Goal: Task Accomplishment & Management: Manage account settings

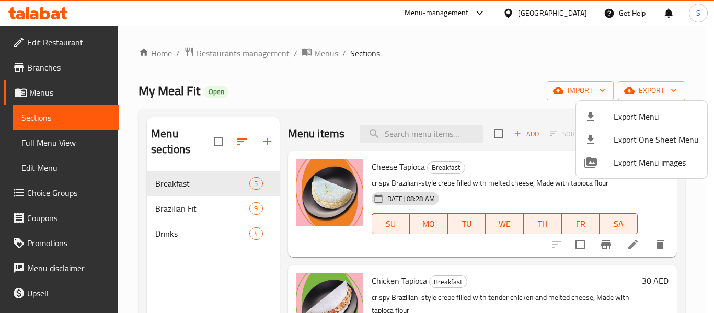
click at [240, 54] on div at bounding box center [357, 156] width 714 height 313
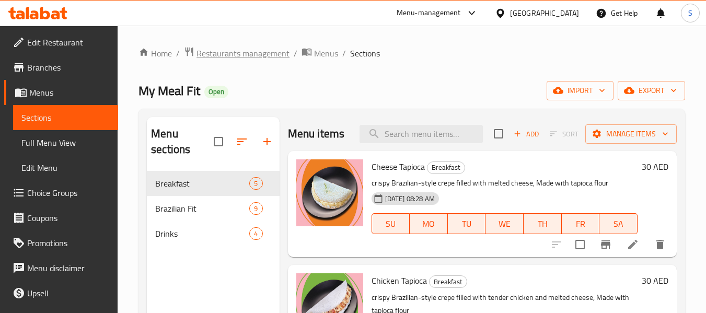
click at [234, 54] on span "Restaurants management" at bounding box center [242, 53] width 93 height 13
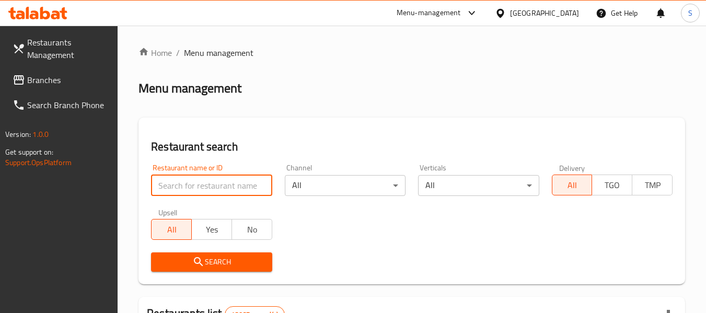
paste input "707885"
type input "707885"
click button "Search" at bounding box center [211, 261] width 121 height 19
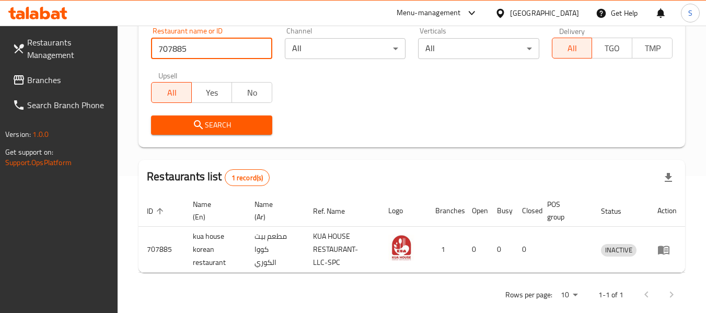
scroll to position [153, 0]
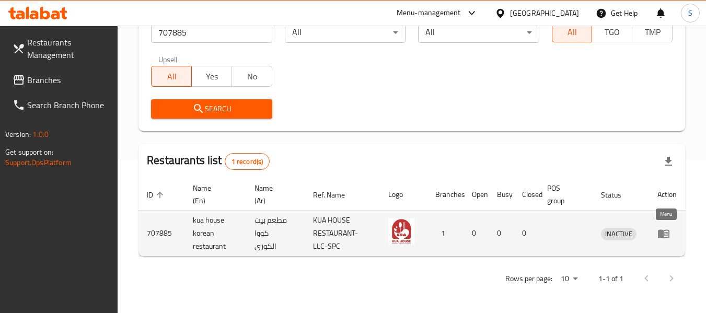
click at [660, 233] on icon "enhanced table" at bounding box center [663, 233] width 11 height 9
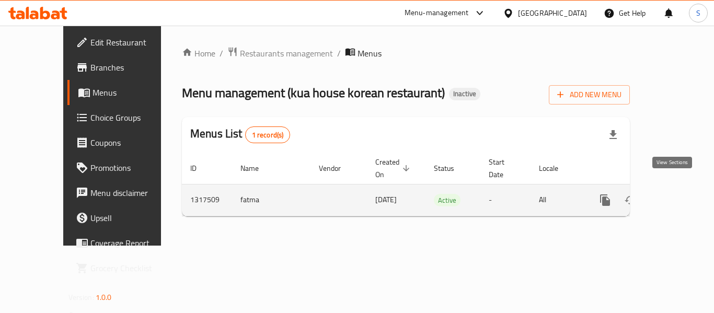
click at [675, 188] on link "enhanced table" at bounding box center [680, 200] width 25 height 25
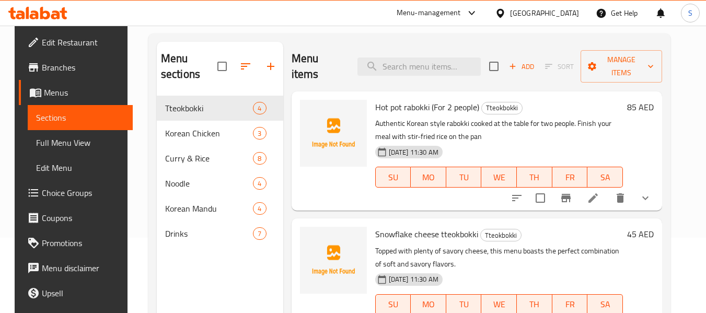
scroll to position [52, 0]
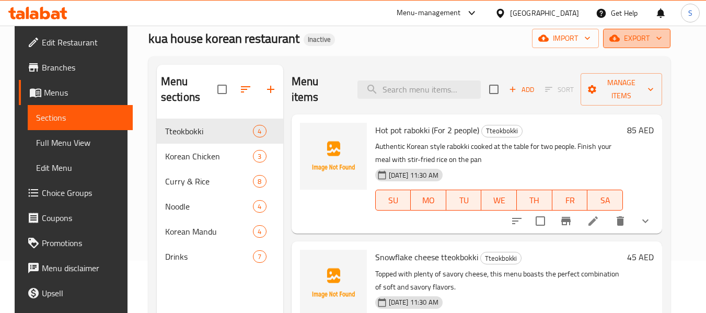
click at [654, 36] on span "export" at bounding box center [636, 38] width 51 height 13
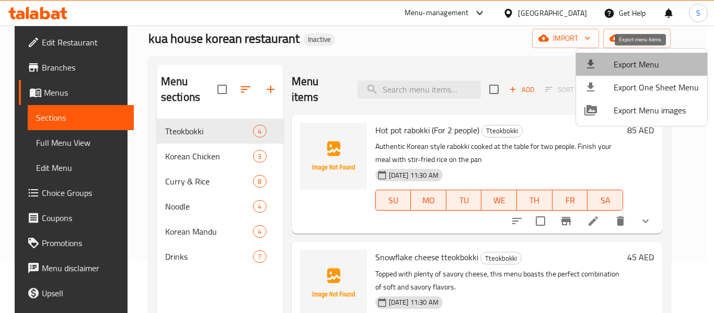
click at [647, 68] on span "Export Menu" at bounding box center [655, 64] width 85 height 13
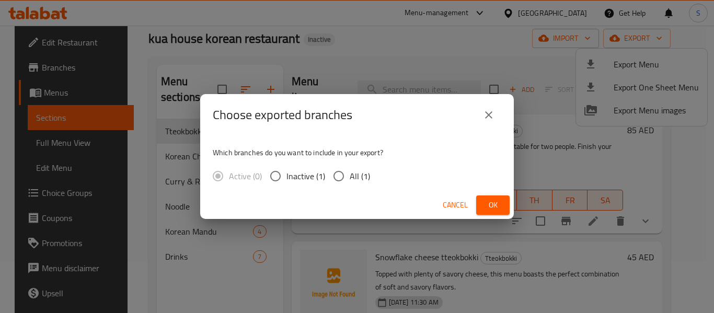
click at [344, 175] on input "All (1)" at bounding box center [339, 176] width 22 height 22
radio input "true"
click at [489, 205] on span "Ok" at bounding box center [492, 205] width 17 height 13
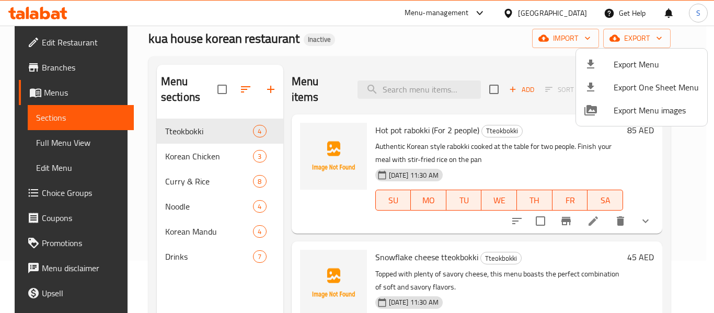
click at [445, 43] on div at bounding box center [357, 156] width 714 height 313
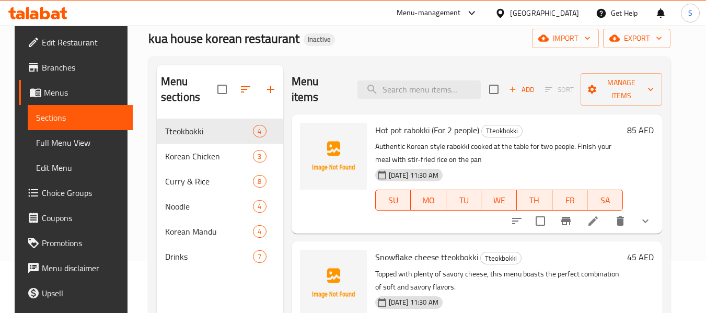
click at [379, 54] on div "Home / Restaurants management / Menus / Sections kua house korean restaurant In…" at bounding box center [409, 190] width 522 height 392
click at [340, 105] on h2 "Menu items" at bounding box center [319, 89] width 54 height 31
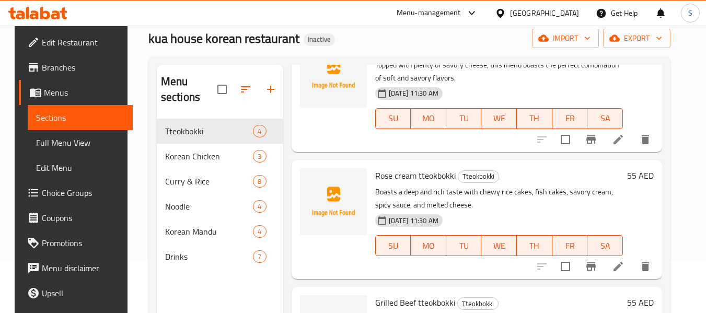
scroll to position [238, 0]
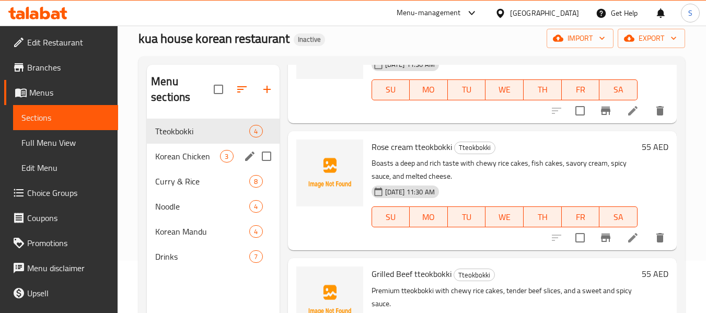
click at [217, 155] on span "Korean Chicken" at bounding box center [187, 156] width 65 height 13
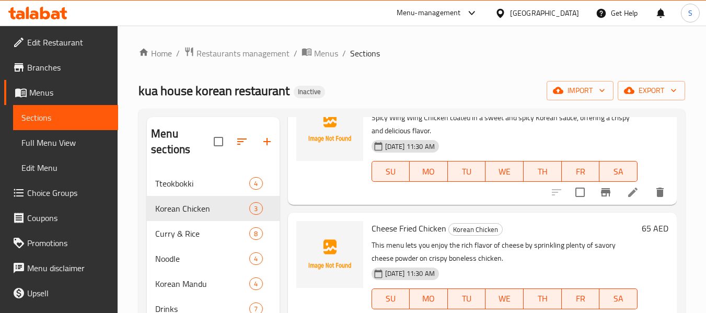
scroll to position [6, 0]
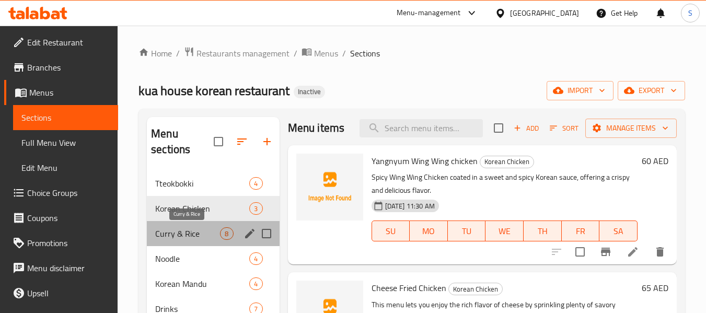
click at [207, 232] on span "Curry & Rice" at bounding box center [187, 233] width 65 height 13
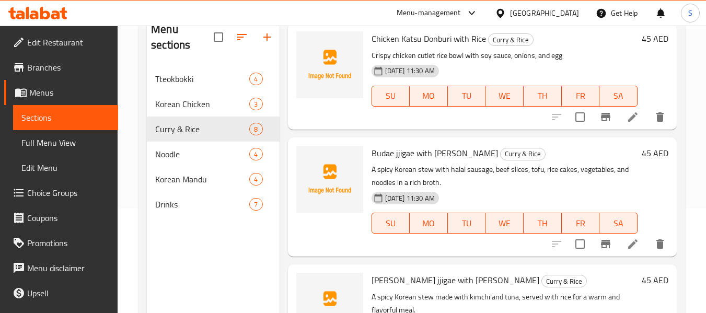
scroll to position [734, 0]
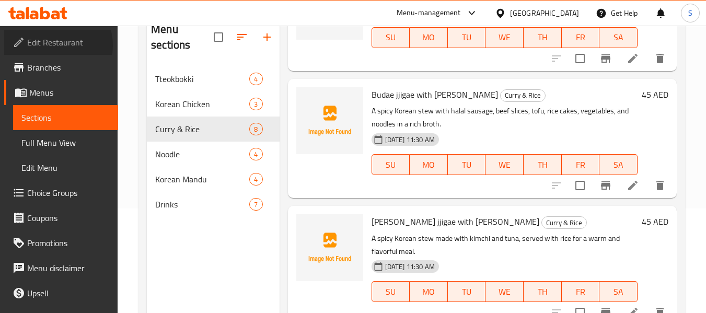
click at [53, 45] on span "Edit Restaurant" at bounding box center [68, 42] width 83 height 13
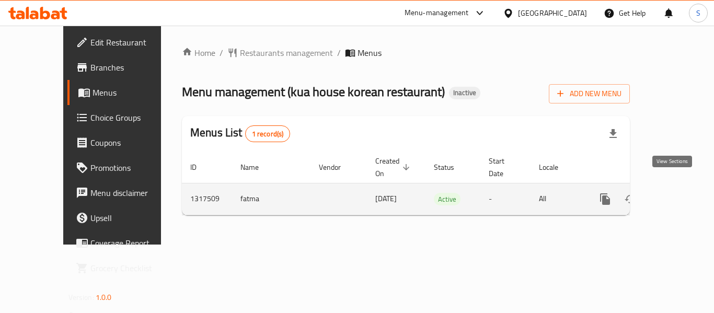
click at [668, 190] on link "enhanced table" at bounding box center [680, 199] width 25 height 25
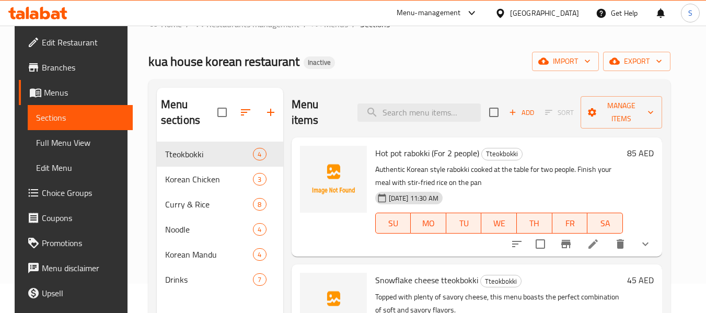
scroll to position [52, 0]
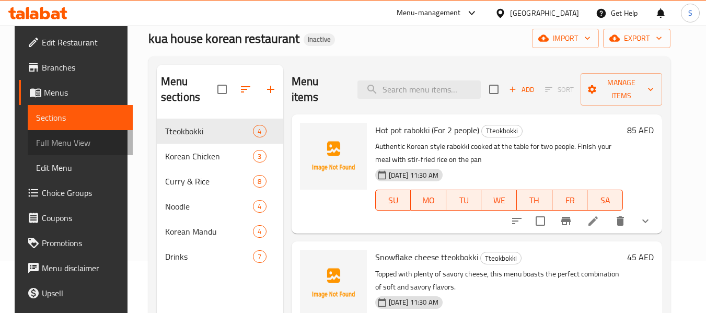
click at [74, 140] on span "Full Menu View" at bounding box center [80, 142] width 88 height 13
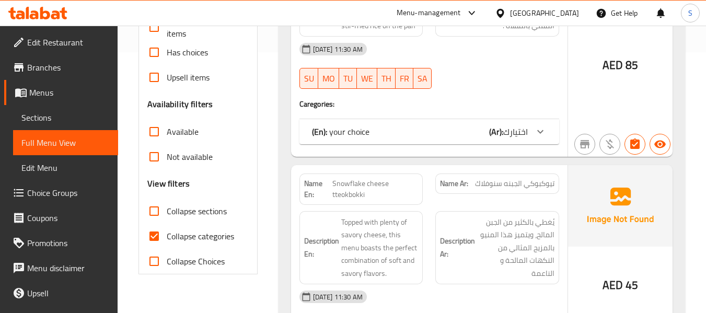
scroll to position [261, 0]
click at [198, 240] on span "Collapse categories" at bounding box center [200, 235] width 67 height 13
click at [157, 237] on input "Collapse categories" at bounding box center [154, 235] width 25 height 25
checkbox input "false"
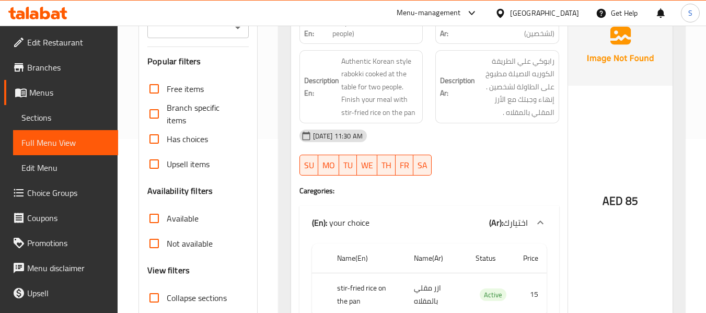
scroll to position [157, 0]
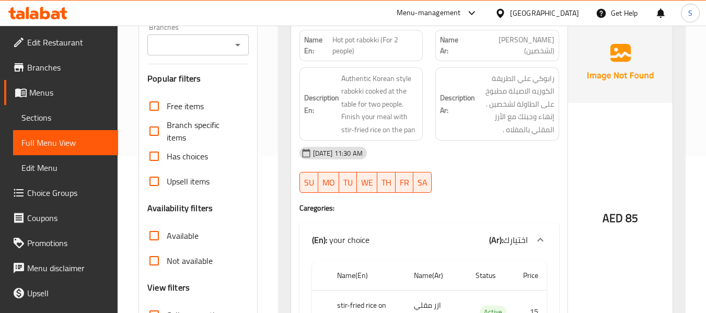
click at [374, 45] on span "Hot pot rabokki (For 2 people)" at bounding box center [375, 45] width 86 height 22
copy span "Hot pot rabokki (For 2 people)"
drag, startPoint x: 296, startPoint y: 111, endPoint x: 365, endPoint y: 63, distance: 84.5
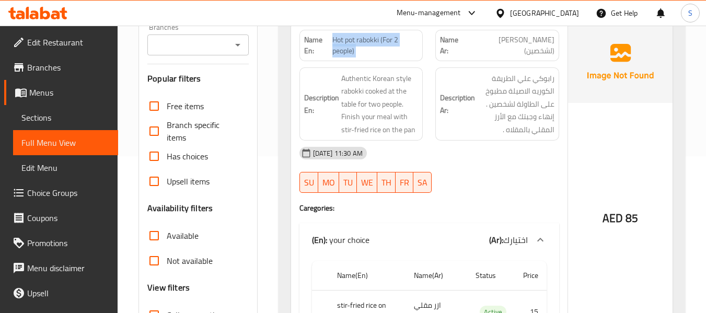
click at [296, 111] on div "Description En: Authentic Korean style rabokki cooked at the table for two peop…" at bounding box center [361, 104] width 136 height 86
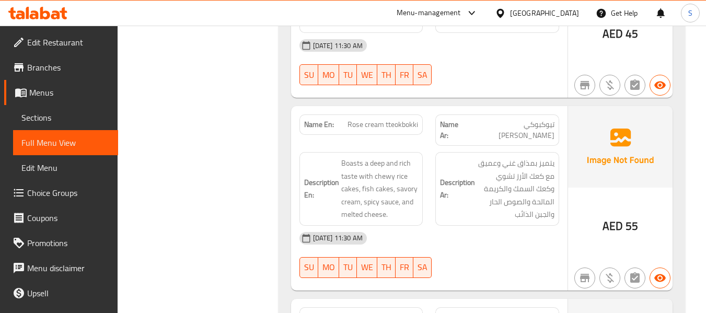
scroll to position [627, 0]
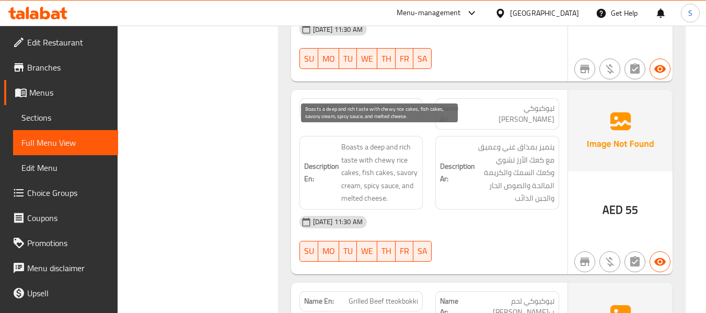
click at [351, 165] on span "Boasts a deep and rich taste with chewy rice cakes, fish cakes, savory cream, s…" at bounding box center [379, 173] width 77 height 64
click at [352, 177] on span "Boasts a deep and rich taste with chewy rice cakes, fish cakes, savory cream, s…" at bounding box center [379, 173] width 77 height 64
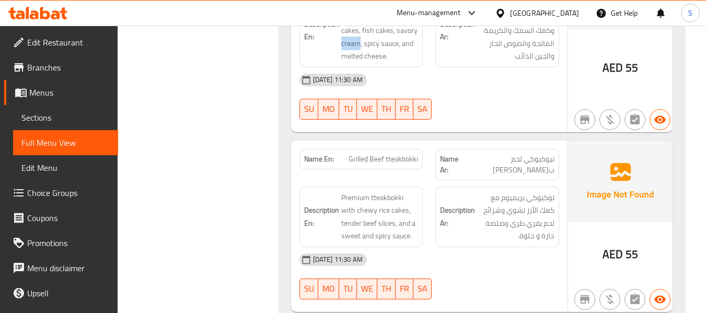
scroll to position [784, 0]
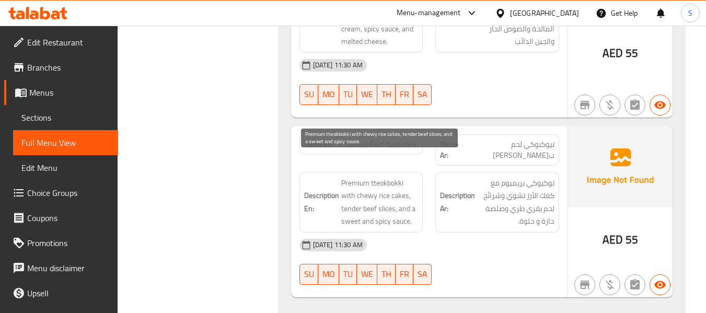
click at [400, 178] on span "Premium tteokbokki with chewy rice cakes, tender beef slices, and a sweet and s…" at bounding box center [379, 202] width 77 height 51
click at [382, 191] on span "Premium tteokbokki with chewy rice cakes, tender beef slices, and a sweet and s…" at bounding box center [379, 202] width 77 height 51
click at [401, 203] on span "Premium tteokbokki with chewy rice cakes, tender beef slices, and a sweet and s…" at bounding box center [379, 202] width 77 height 51
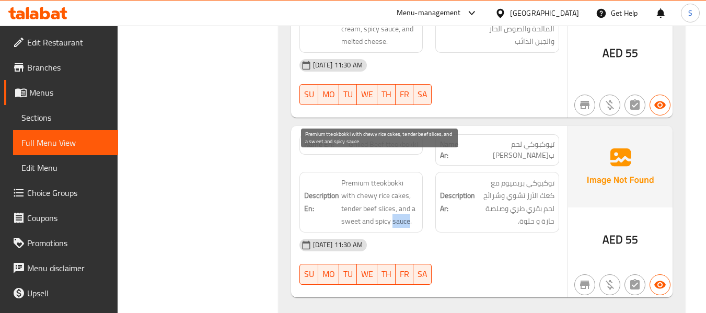
click at [401, 203] on span "Premium tteokbokki with chewy rice cakes, tender beef slices, and a sweet and s…" at bounding box center [379, 202] width 77 height 51
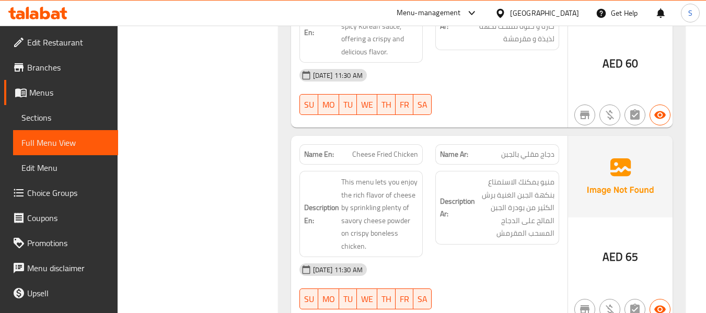
scroll to position [1202, 0]
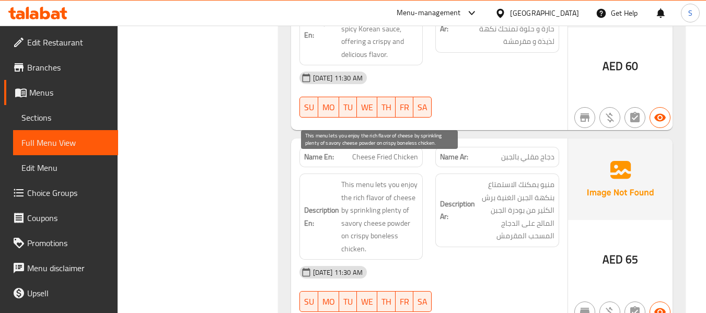
click at [394, 178] on span "This menu lets you enjoy the rich flavor of cheese by sprinkling plenty of savo…" at bounding box center [379, 216] width 77 height 77
click at [395, 202] on span "This menu lets you enjoy the rich flavor of cheese by sprinkling plenty of savo…" at bounding box center [379, 216] width 77 height 77
click at [353, 230] on span "This menu lets you enjoy the rich flavor of cheese by sprinkling plenty of savo…" at bounding box center [379, 216] width 77 height 77
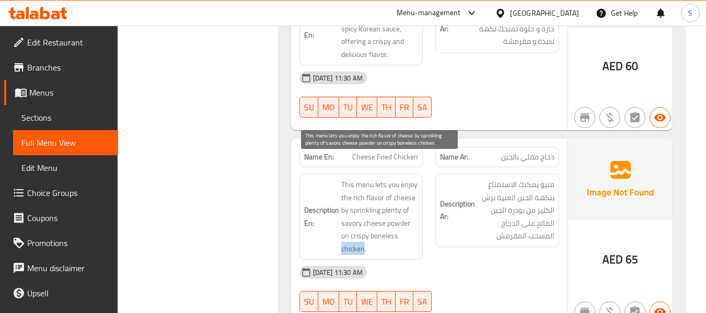
click at [353, 230] on span "This menu lets you enjoy the rich flavor of cheese by sprinkling plenty of savo…" at bounding box center [379, 216] width 77 height 77
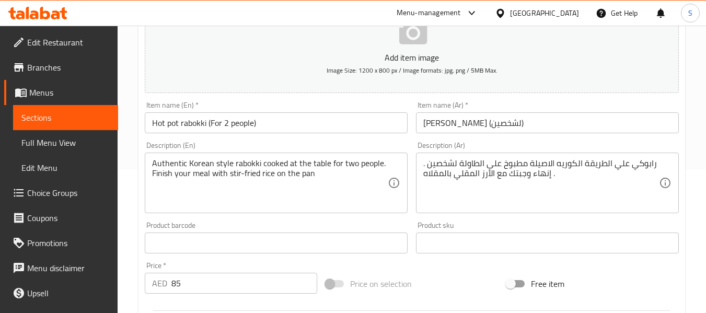
scroll to position [209, 0]
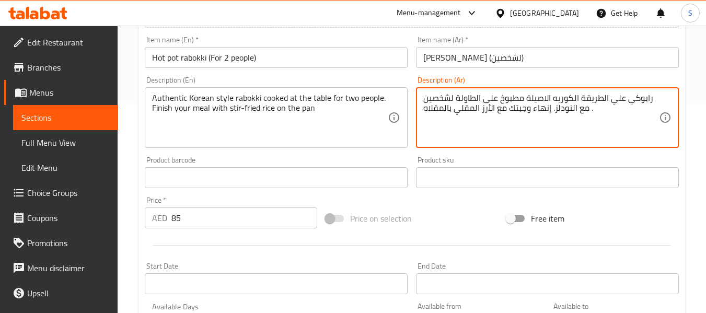
type textarea "رابوكي علي الطريقة الكوريه الاصيلة مطبوخ على الطاولة لشخصين مع النودلز. إنهاء و…"
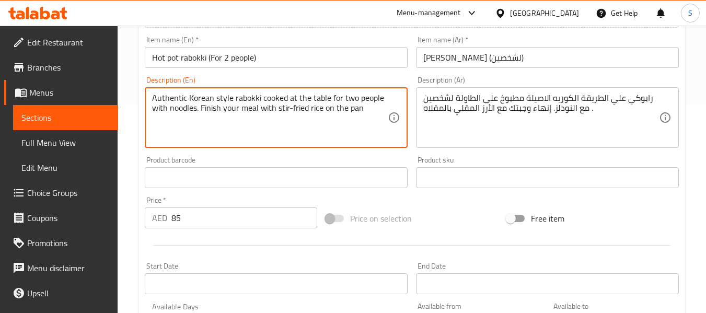
type textarea "Authentic Korean style rabokki cooked at the table for two people with noodles.…"
click at [373, 60] on input "Hot pot rabokki (For 2 people)" at bounding box center [276, 57] width 263 height 21
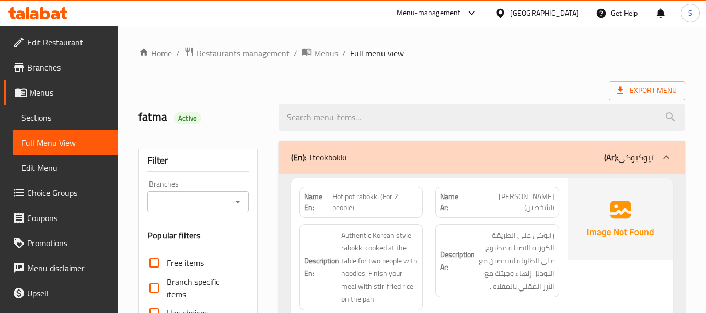
drag, startPoint x: 68, startPoint y: 113, endPoint x: 448, endPoint y: 28, distance: 389.2
click at [68, 113] on span "Sections" at bounding box center [65, 117] width 88 height 13
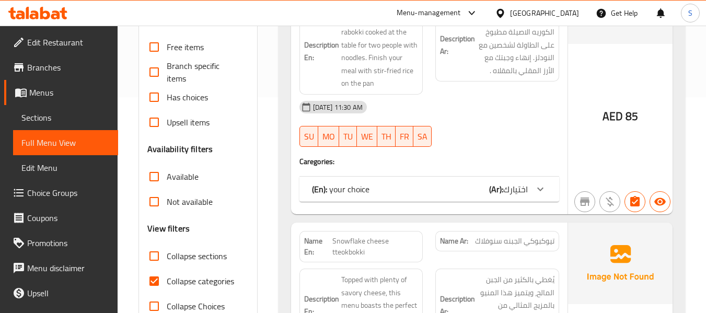
scroll to position [261, 0]
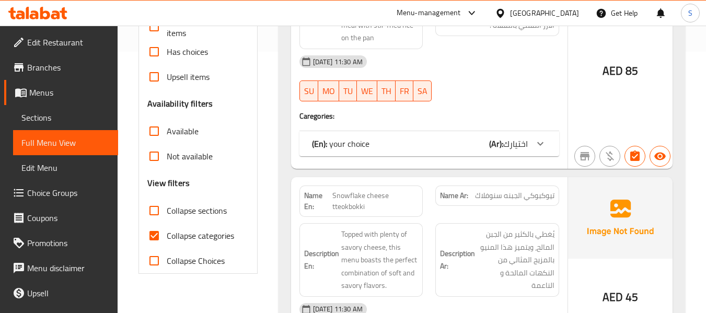
drag, startPoint x: 189, startPoint y: 236, endPoint x: 188, endPoint y: 204, distance: 32.4
click at [189, 236] on span "Collapse categories" at bounding box center [200, 235] width 67 height 13
click at [167, 236] on input "Collapse categories" at bounding box center [154, 235] width 25 height 25
checkbox input "false"
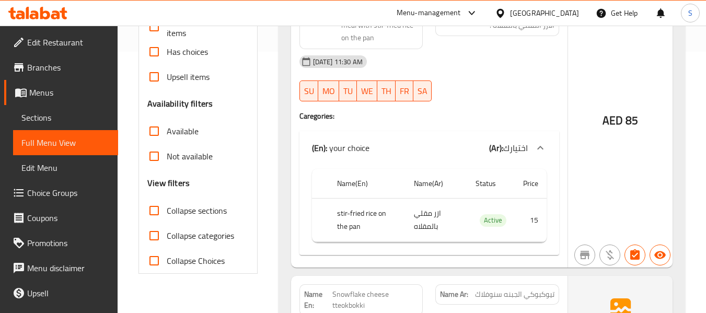
click at [189, 210] on span "Collapse sections" at bounding box center [197, 210] width 60 height 13
click at [167, 210] on input "Collapse sections" at bounding box center [154, 210] width 25 height 25
checkbox input "true"
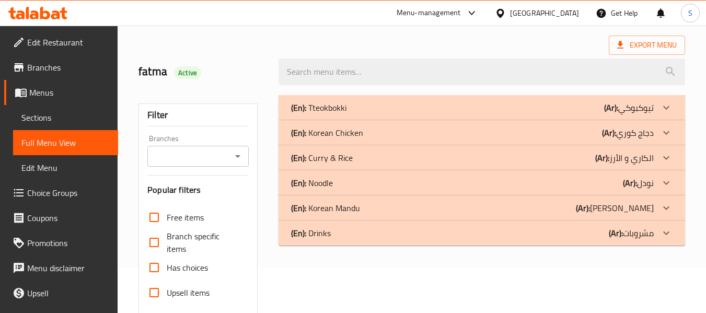
scroll to position [34, 0]
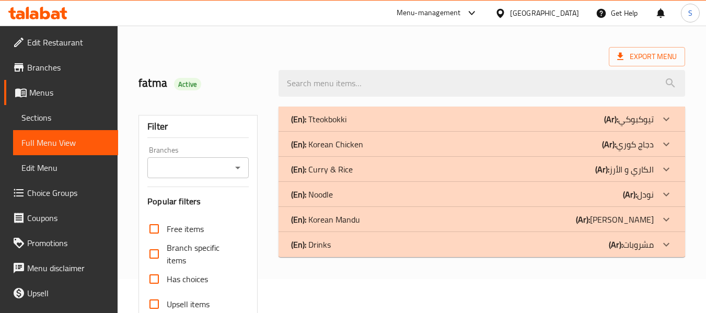
click at [335, 145] on p "(En): Korean Chicken" at bounding box center [327, 144] width 72 height 13
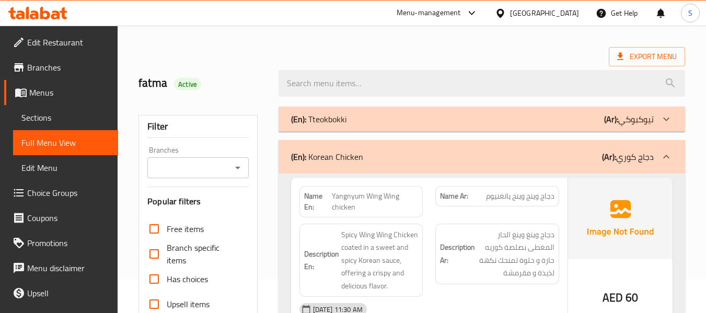
click at [357, 121] on div "(En): Tteokbokki (Ar): تيوكبوكي" at bounding box center [472, 119] width 363 height 13
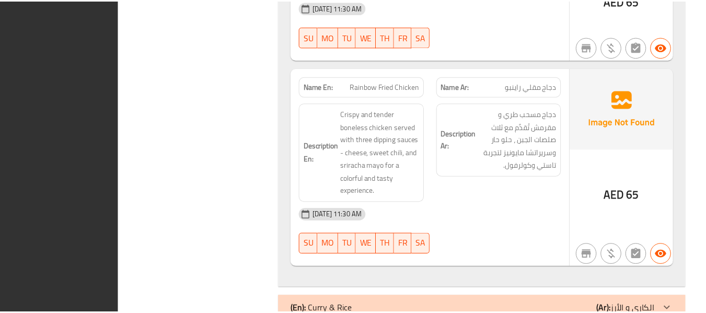
scroll to position [1549, 0]
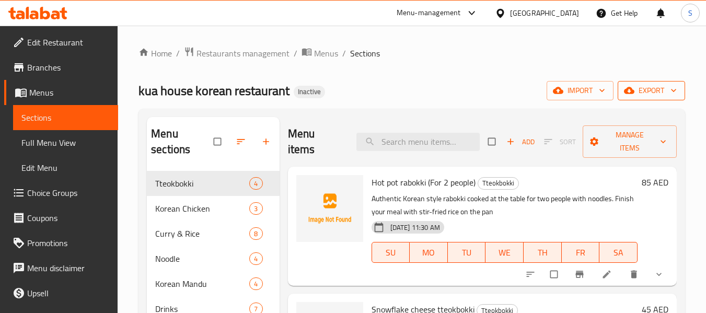
click at [658, 95] on span "export" at bounding box center [651, 90] width 51 height 13
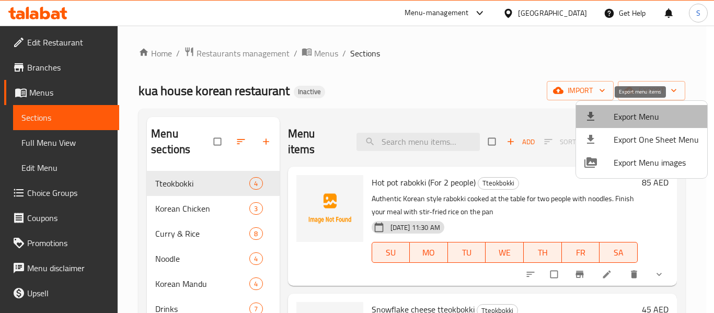
click at [644, 115] on span "Export Menu" at bounding box center [655, 116] width 85 height 13
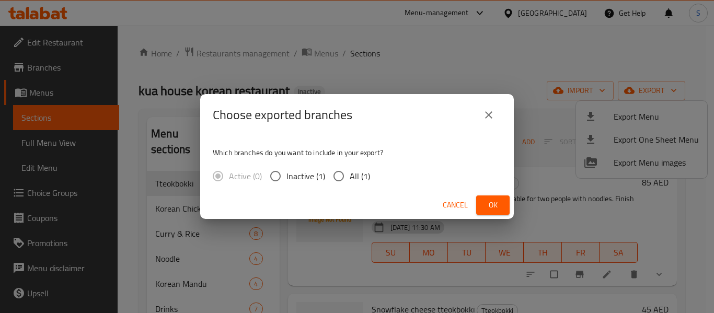
drag, startPoint x: 358, startPoint y: 181, endPoint x: 404, endPoint y: 200, distance: 49.2
click at [359, 181] on span "All (1)" at bounding box center [360, 176] width 20 height 13
click at [350, 181] on input "All (1)" at bounding box center [339, 176] width 22 height 22
radio input "true"
click at [493, 210] on span "Ok" at bounding box center [492, 205] width 17 height 13
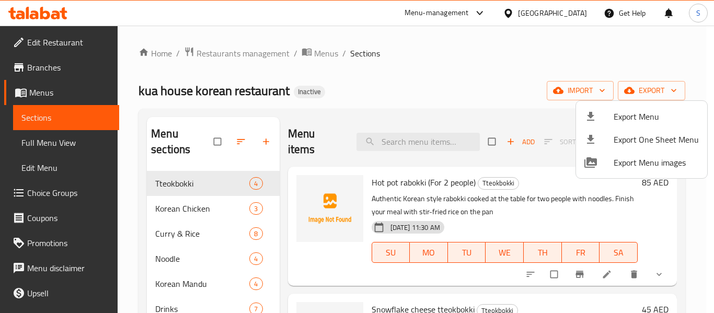
drag, startPoint x: 146, startPoint y: 190, endPoint x: 195, endPoint y: 190, distance: 49.6
click at [195, 190] on div at bounding box center [357, 156] width 714 height 313
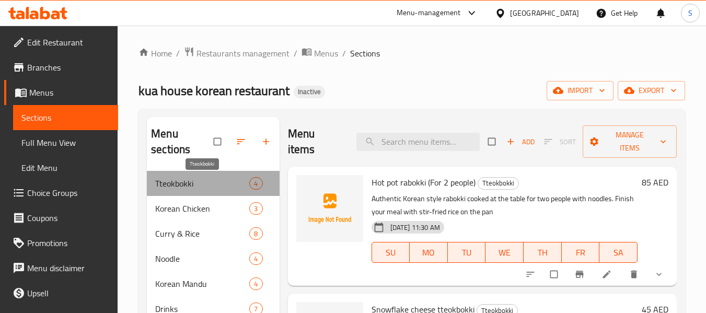
drag, startPoint x: 195, startPoint y: 185, endPoint x: 159, endPoint y: 184, distance: 36.6
click at [159, 184] on span "Tteokbokki" at bounding box center [202, 183] width 94 height 13
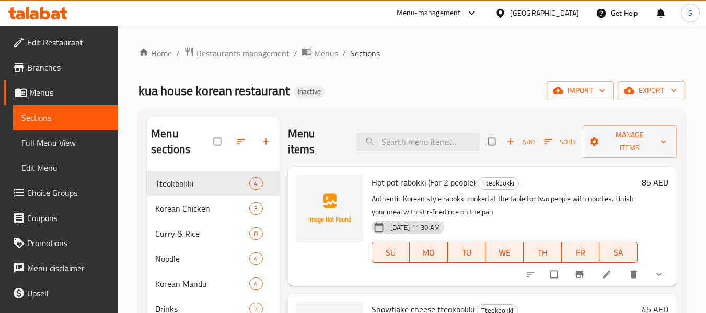
click at [270, 187] on div "Tteokbokki 4" at bounding box center [213, 183] width 132 height 25
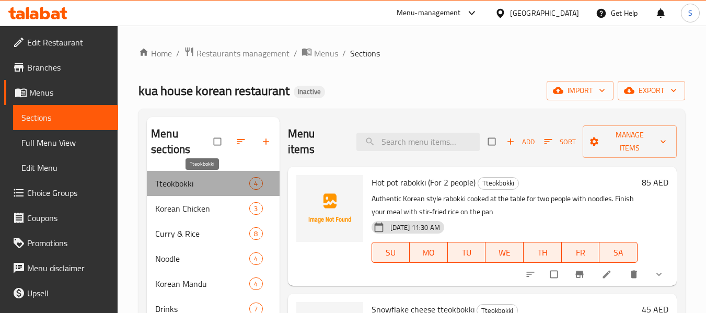
click at [218, 182] on span "Tteokbokki" at bounding box center [202, 183] width 94 height 13
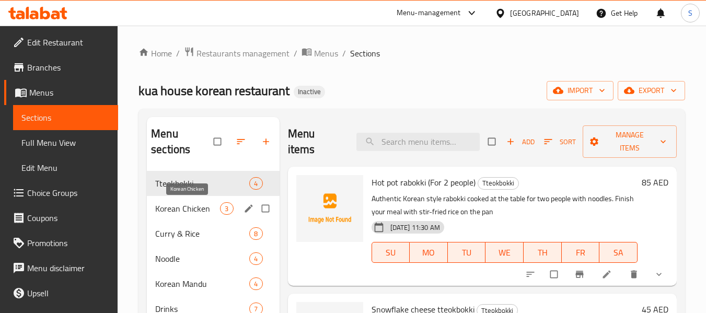
click at [205, 204] on span "Korean Chicken" at bounding box center [187, 208] width 65 height 13
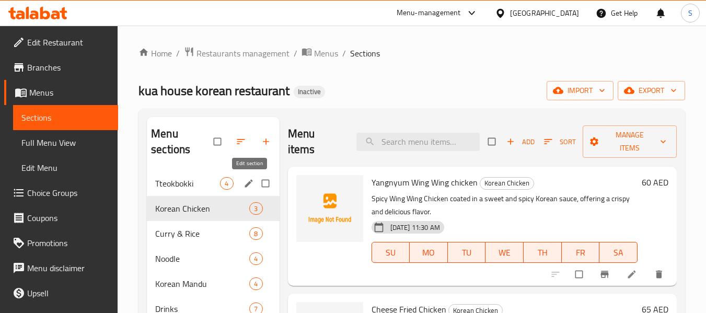
click at [247, 185] on icon "edit" at bounding box center [249, 183] width 8 height 8
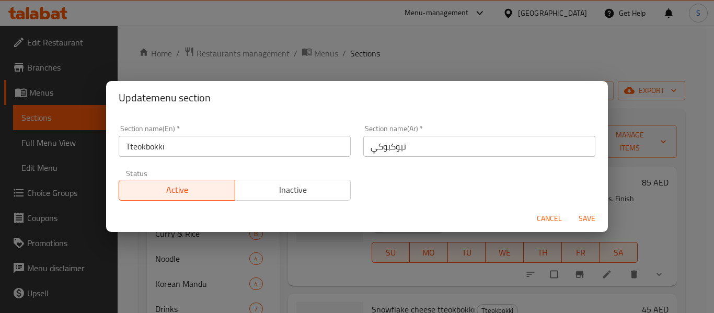
click at [219, 149] on input "Tteokbokki" at bounding box center [235, 146] width 232 height 21
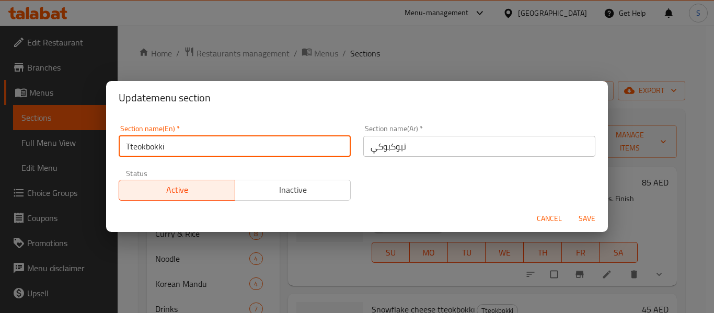
click at [219, 149] on input "Tteokbokki" at bounding box center [235, 146] width 232 height 21
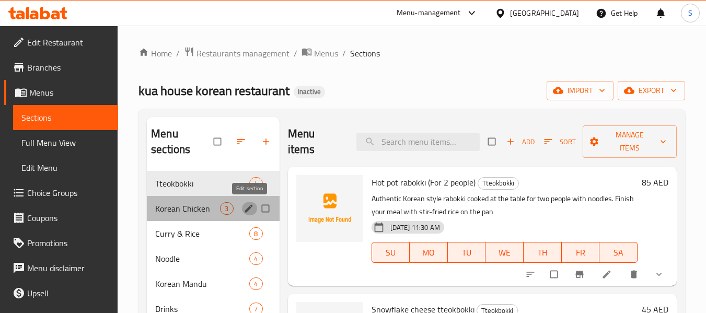
click at [246, 208] on icon "edit" at bounding box center [248, 208] width 10 height 10
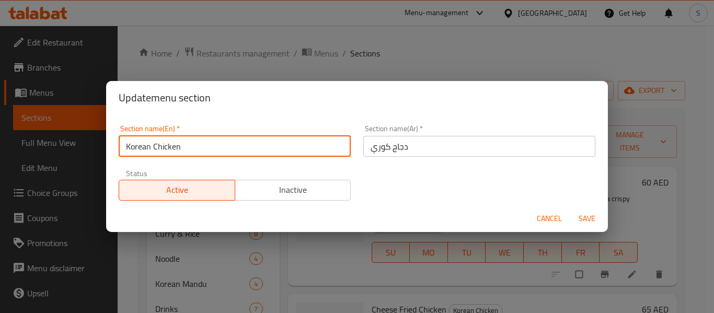
click at [264, 145] on input "Korean Chicken" at bounding box center [235, 146] width 232 height 21
